Goal: Find specific page/section: Find specific page/section

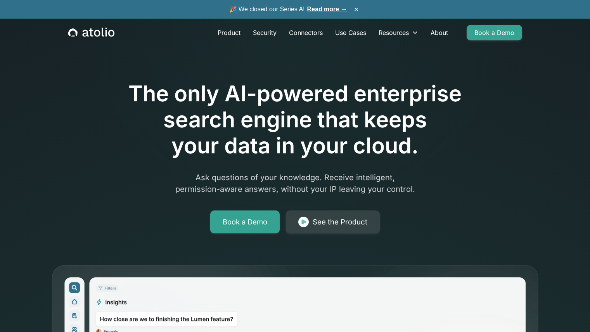
click at [77, 157] on div "The only AI-powered enterprise search engine that keeps your data in your cloud…" at bounding box center [295, 283] width 496 height 493
click at [442, 32] on link "About" at bounding box center [439, 33] width 30 height 16
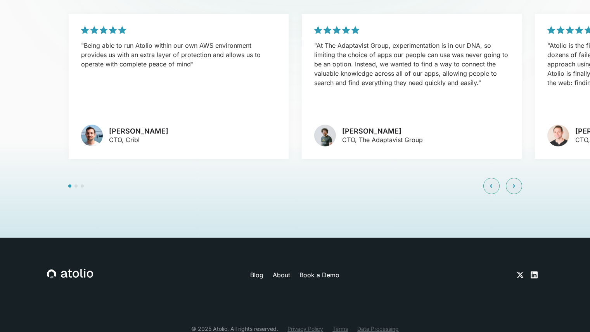
scroll to position [1872, 0]
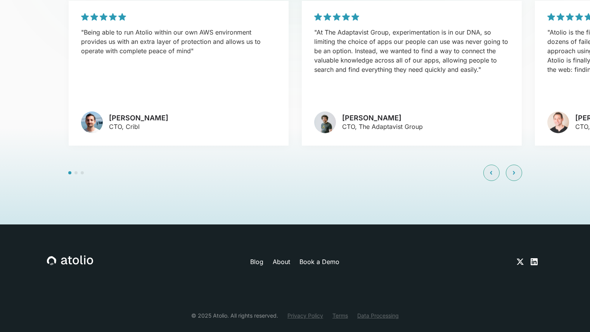
click at [287, 257] on link "About" at bounding box center [281, 261] width 17 height 9
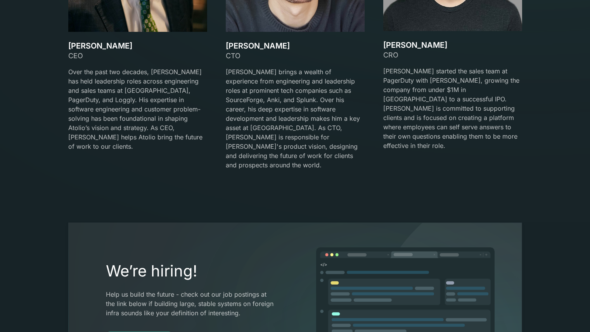
scroll to position [1474, 0]
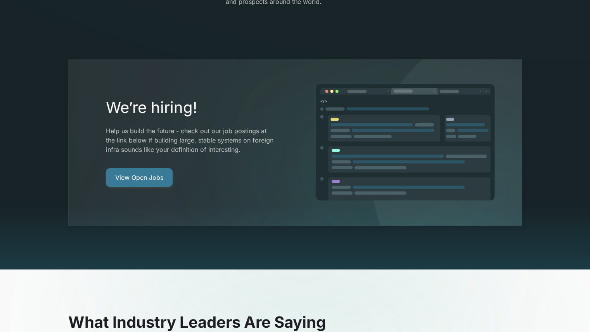
click at [141, 168] on link "View Open Jobs" at bounding box center [139, 177] width 67 height 19
